Goal: Task Accomplishment & Management: Manage account settings

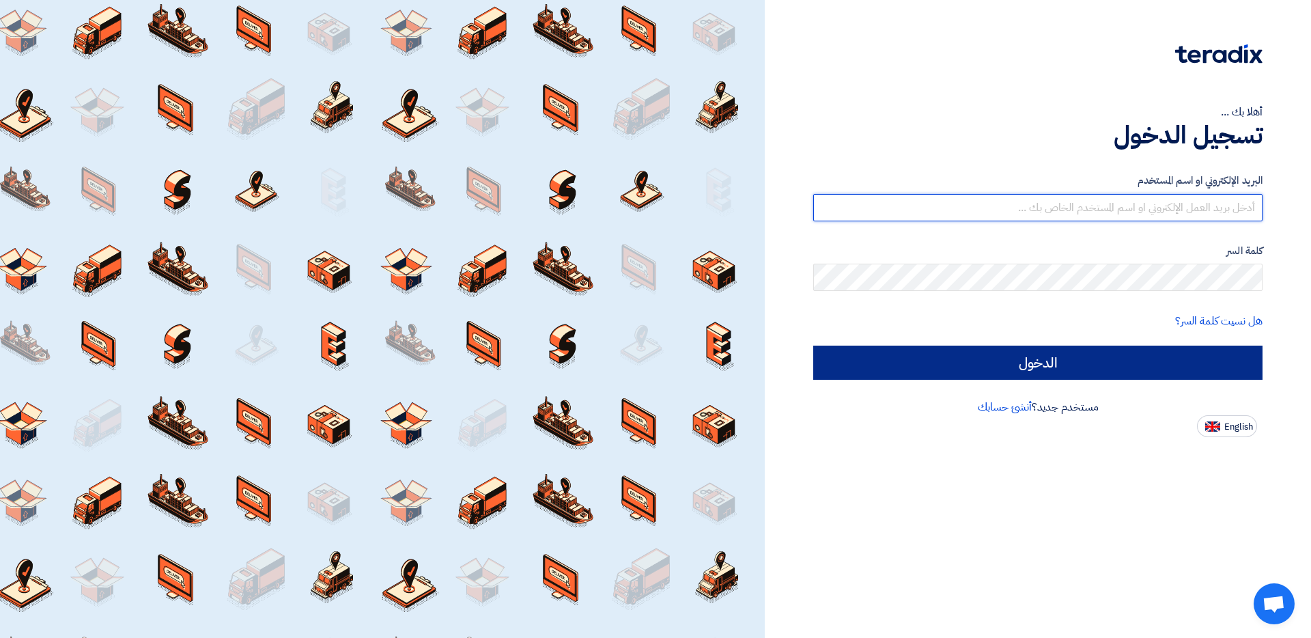
type input "[EMAIL_ADDRESS][DOMAIN_NAME]"
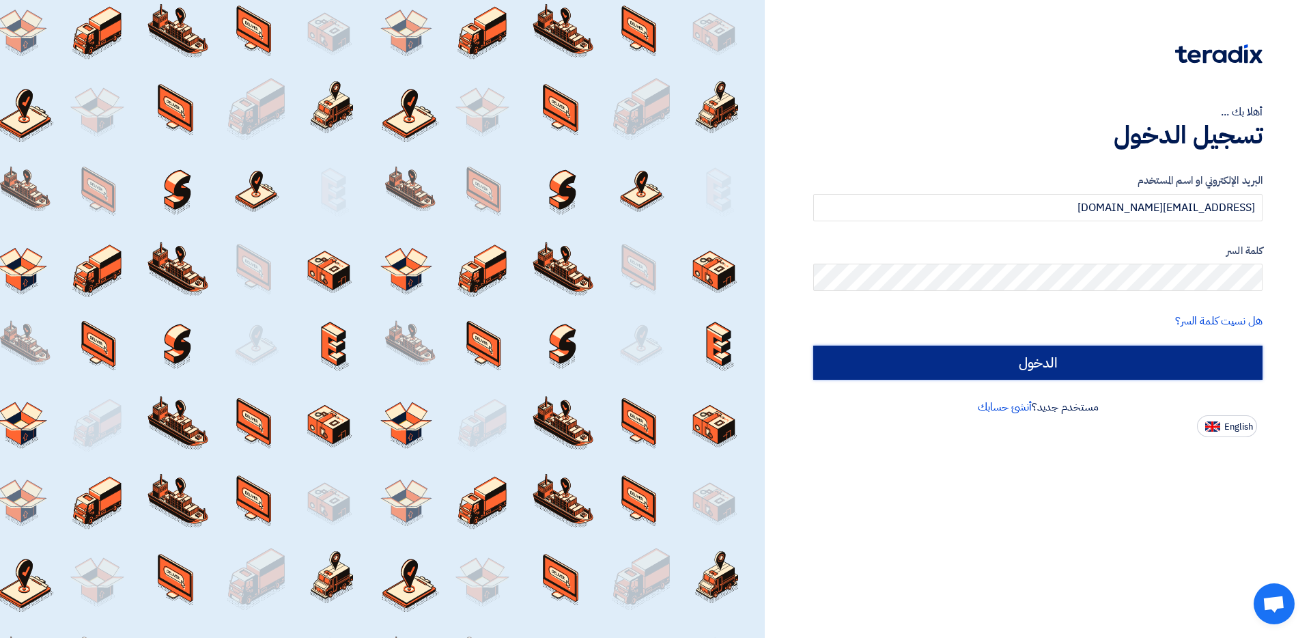
click at [1054, 361] on input "الدخول" at bounding box center [1037, 363] width 449 height 34
type input "Sign in"
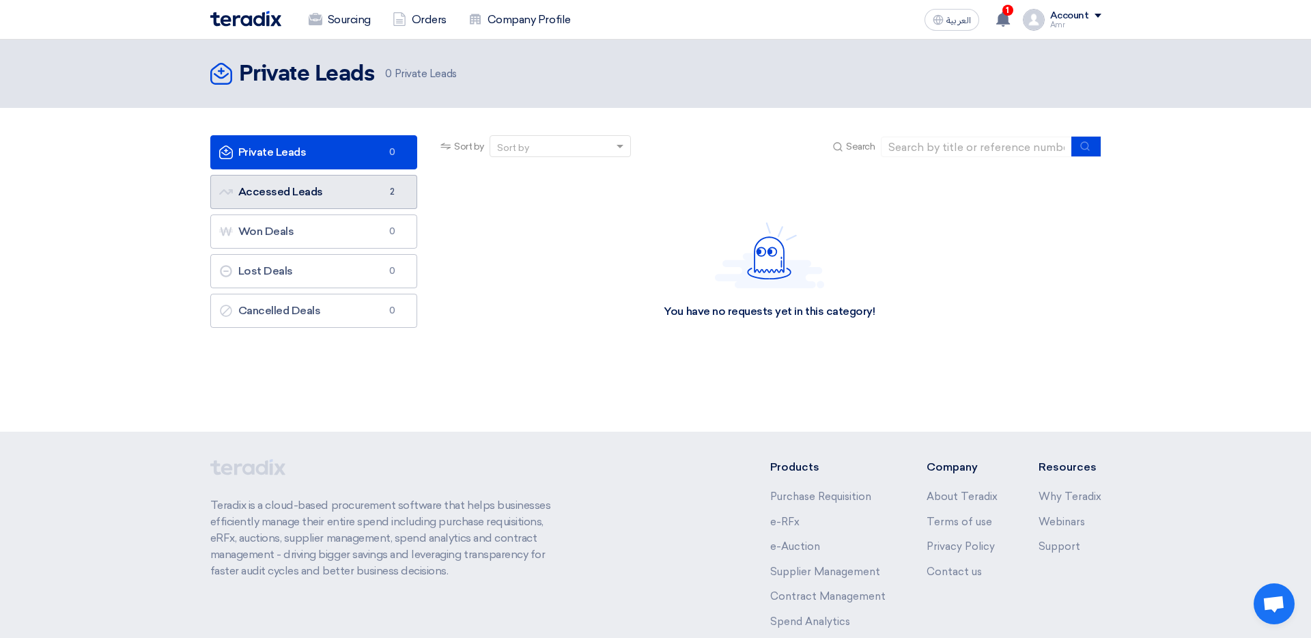
click at [320, 194] on link "Accessed Leads Accessed Leads 2" at bounding box center [314, 192] width 208 height 34
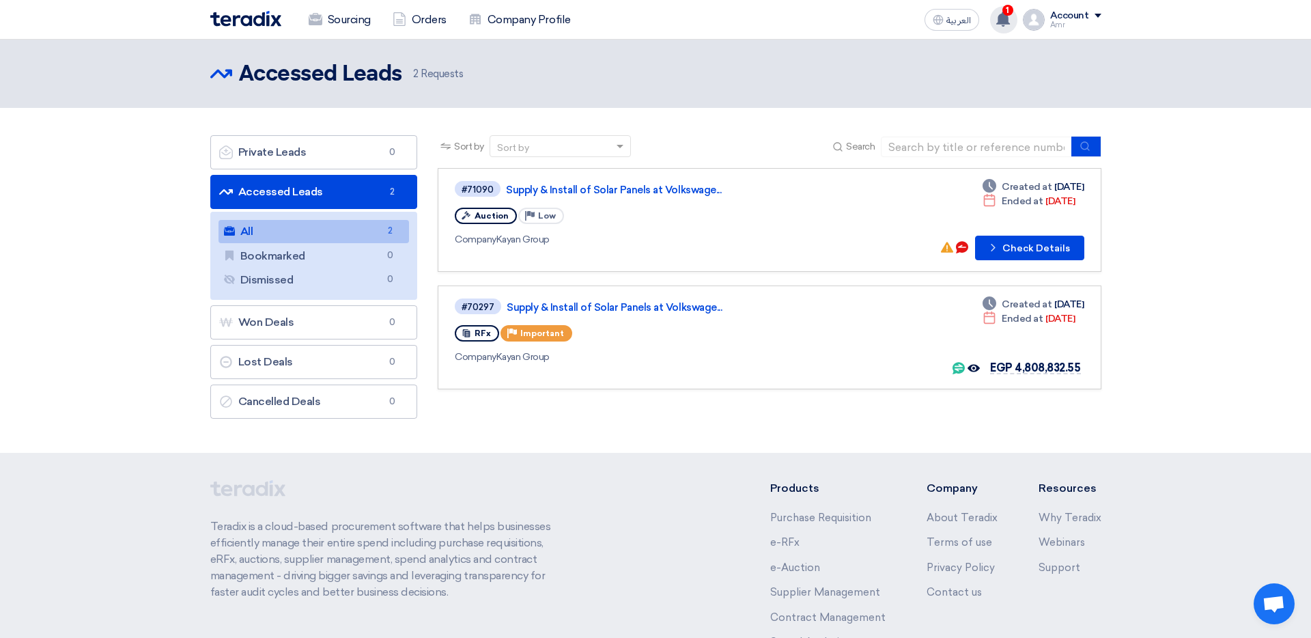
click at [1006, 16] on use at bounding box center [1003, 19] width 14 height 15
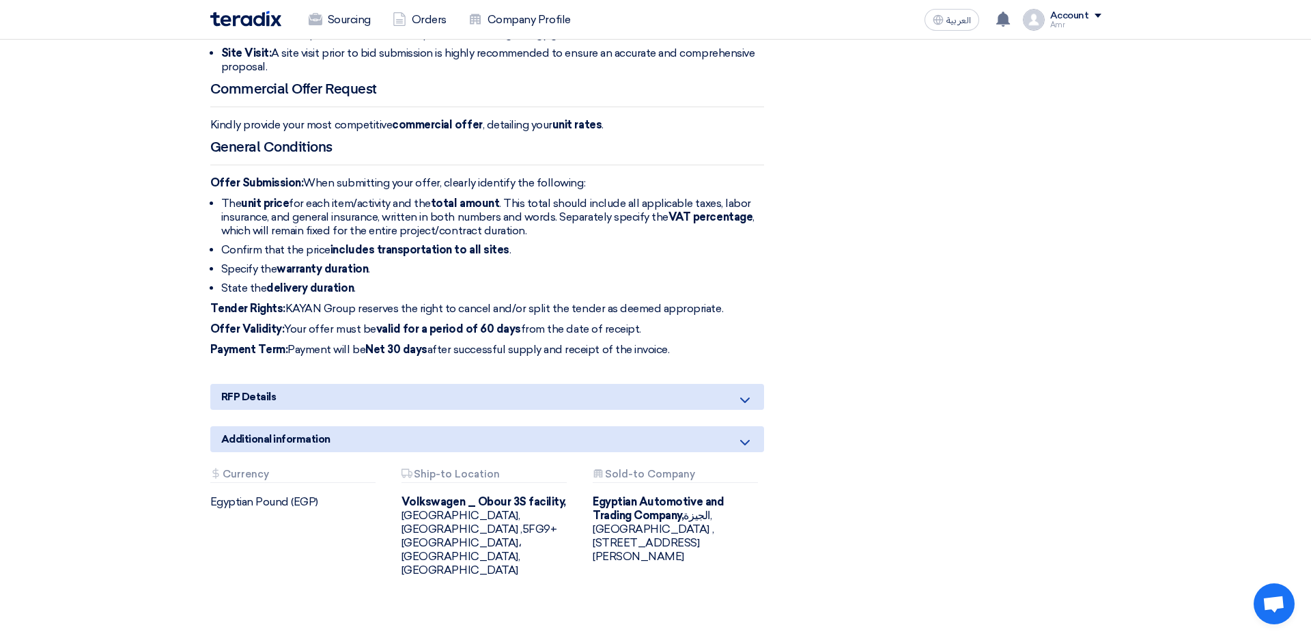
scroll to position [775, 0]
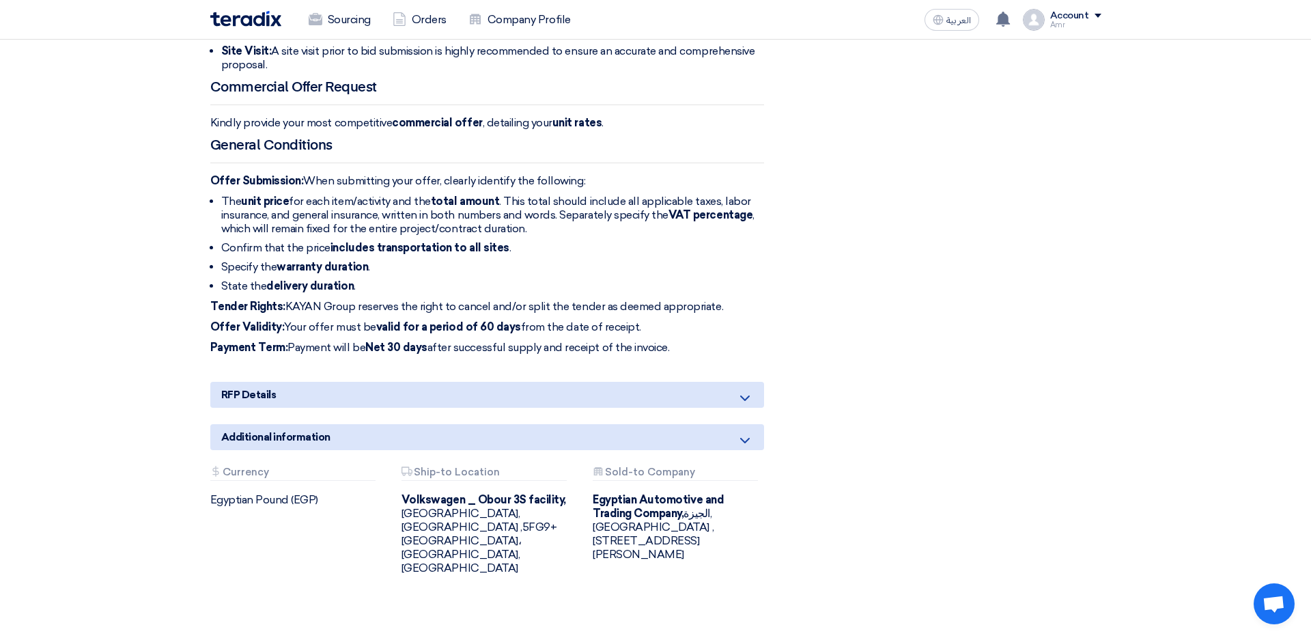
click at [615, 382] on div "RFP Details" at bounding box center [487, 395] width 554 height 26
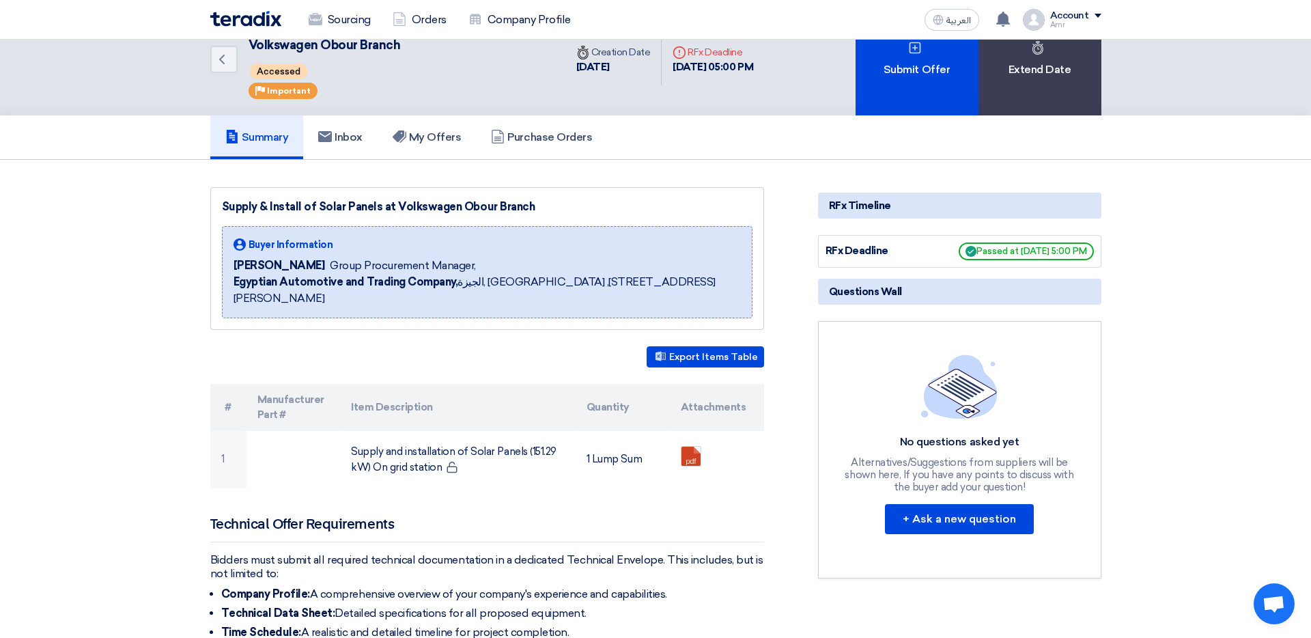
scroll to position [38, 0]
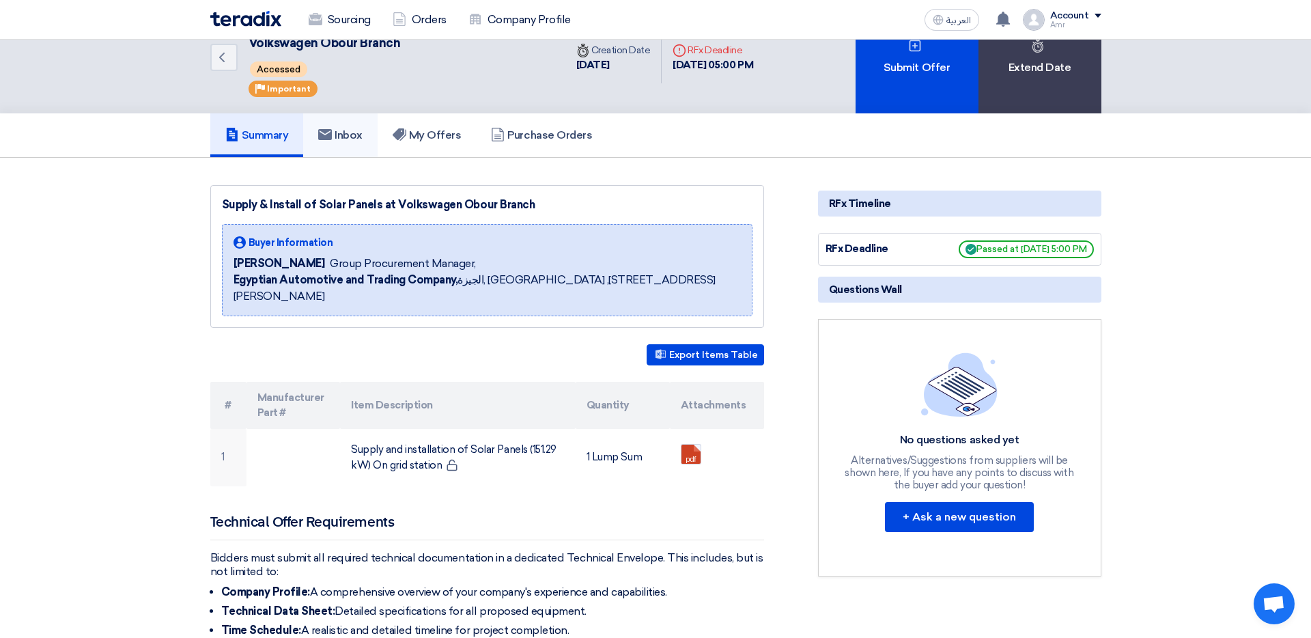
click at [363, 134] on h5 "Inbox" at bounding box center [340, 135] width 44 height 14
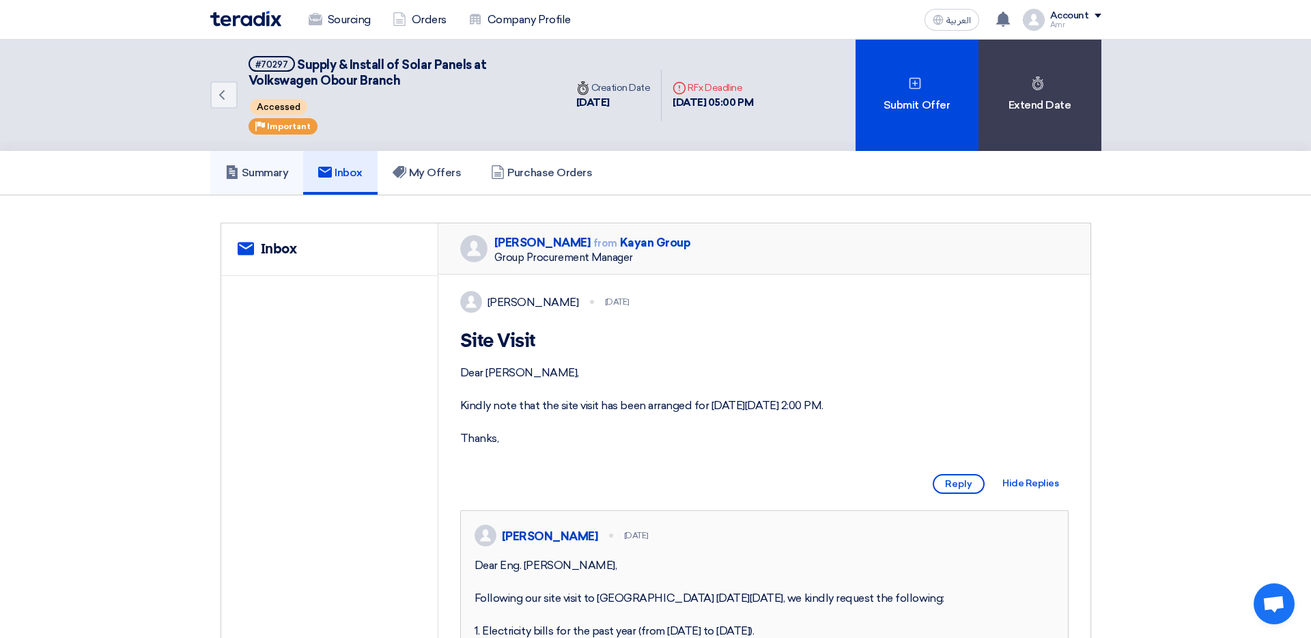
click at [255, 177] on h5 "Summary" at bounding box center [257, 173] width 64 height 14
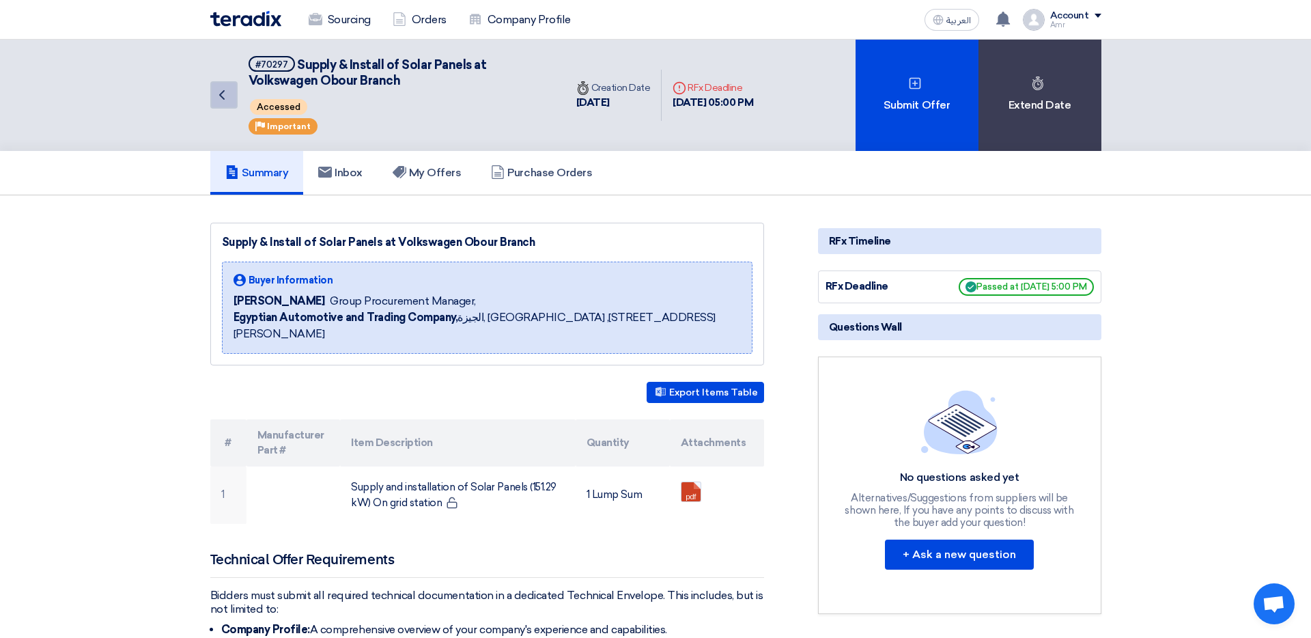
click at [225, 101] on icon "Back" at bounding box center [222, 95] width 16 height 16
